Goal: Register for event/course

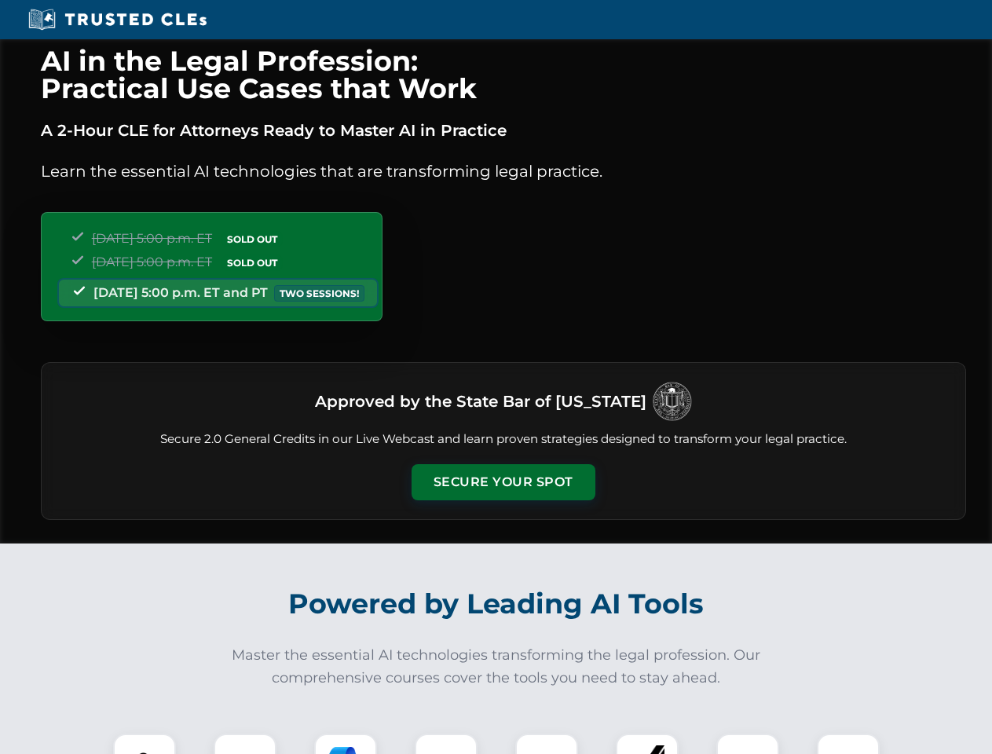
click at [503, 482] on button "Secure Your Spot" at bounding box center [504, 482] width 184 height 36
click at [145, 744] on img at bounding box center [145, 766] width 46 height 46
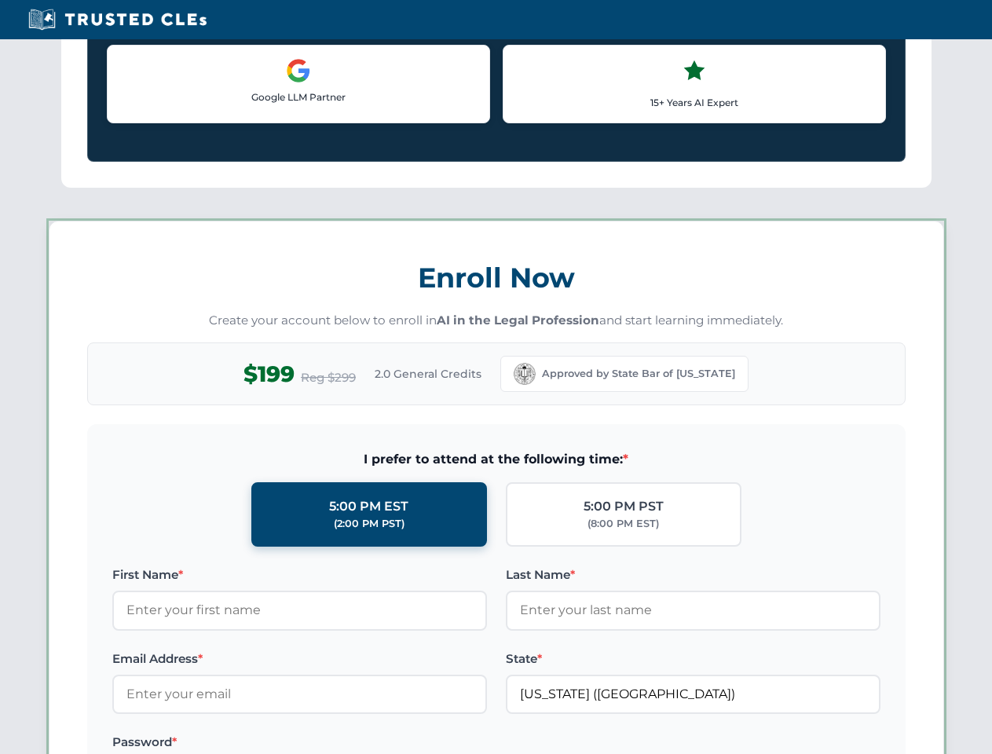
click at [446, 744] on label "Password *" at bounding box center [299, 742] width 375 height 19
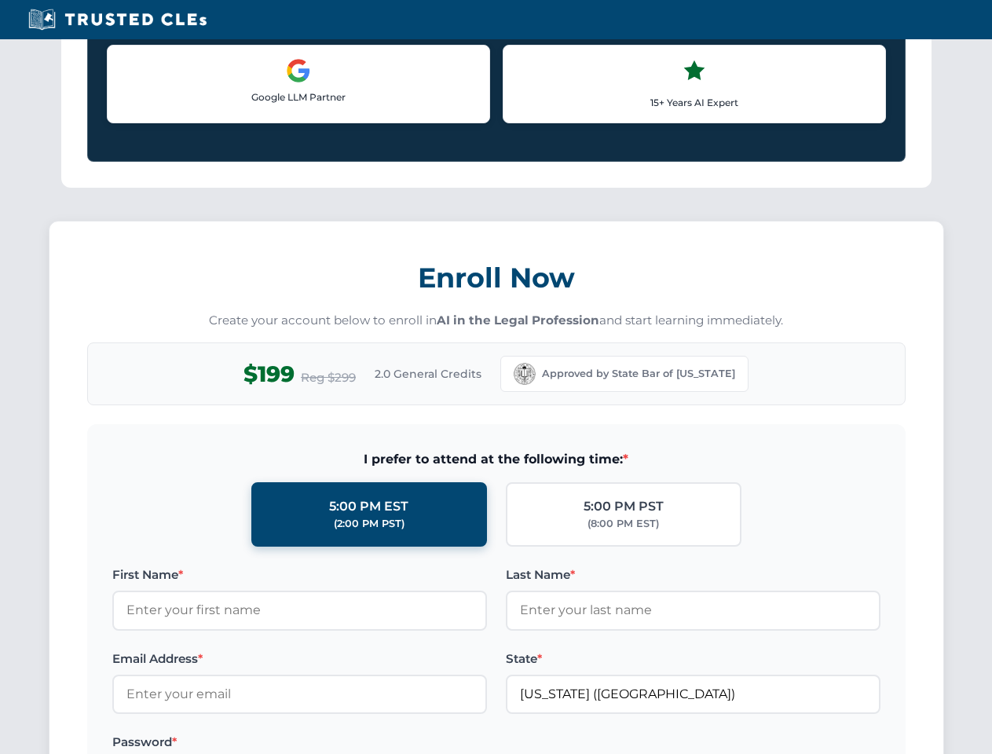
scroll to position [1542, 0]
